Goal: Navigation & Orientation: Find specific page/section

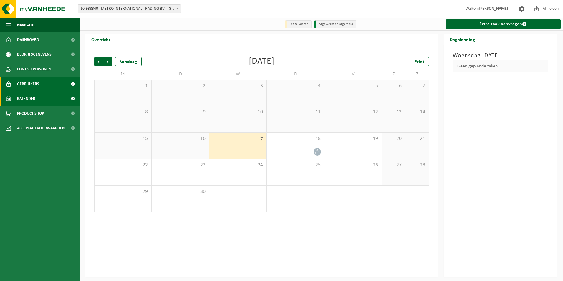
click at [37, 83] on span "Gebruikers" at bounding box center [28, 84] width 22 height 15
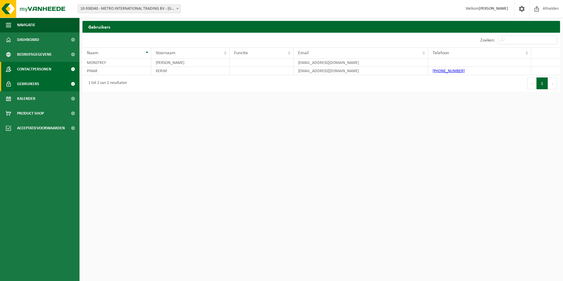
click at [35, 73] on span "Contactpersonen" at bounding box center [34, 69] width 34 height 15
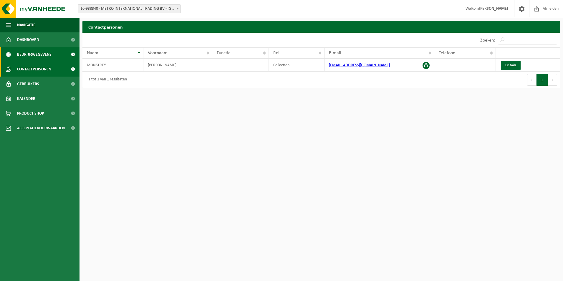
click at [33, 56] on span "Bedrijfsgegevens" at bounding box center [34, 54] width 34 height 15
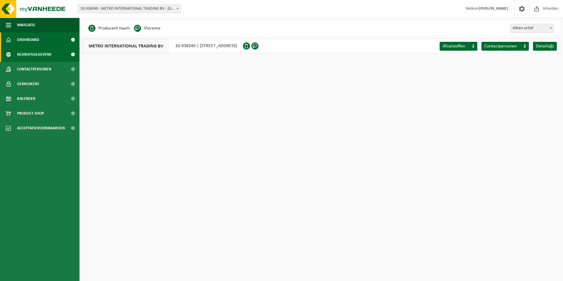
click at [33, 45] on span "Dashboard" at bounding box center [28, 39] width 22 height 15
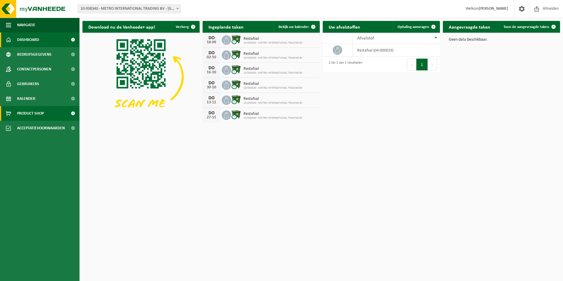
click at [62, 112] on link "Product Shop" at bounding box center [39, 113] width 79 height 15
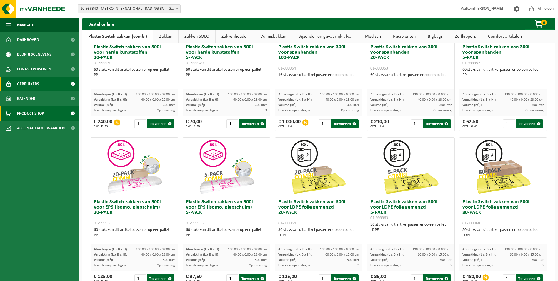
scroll to position [95, 0]
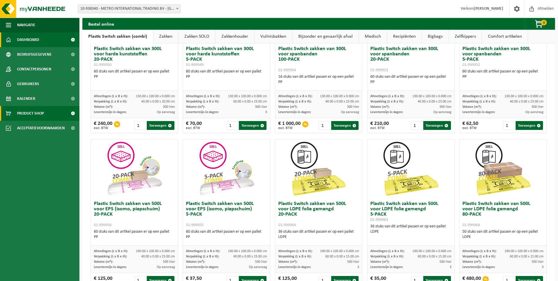
click at [39, 40] on span "Dashboard" at bounding box center [28, 39] width 22 height 15
